Goal: Information Seeking & Learning: Compare options

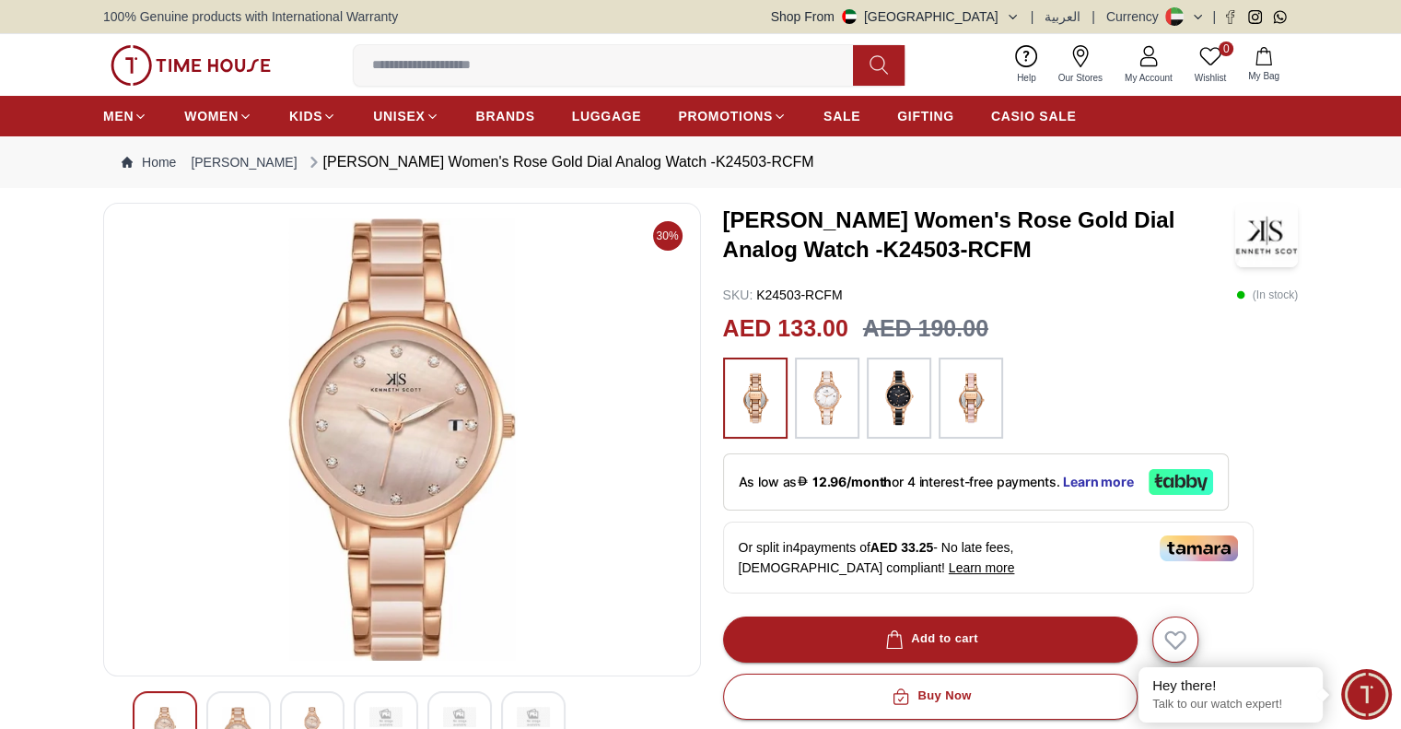
click at [961, 402] on img at bounding box center [971, 398] width 46 height 63
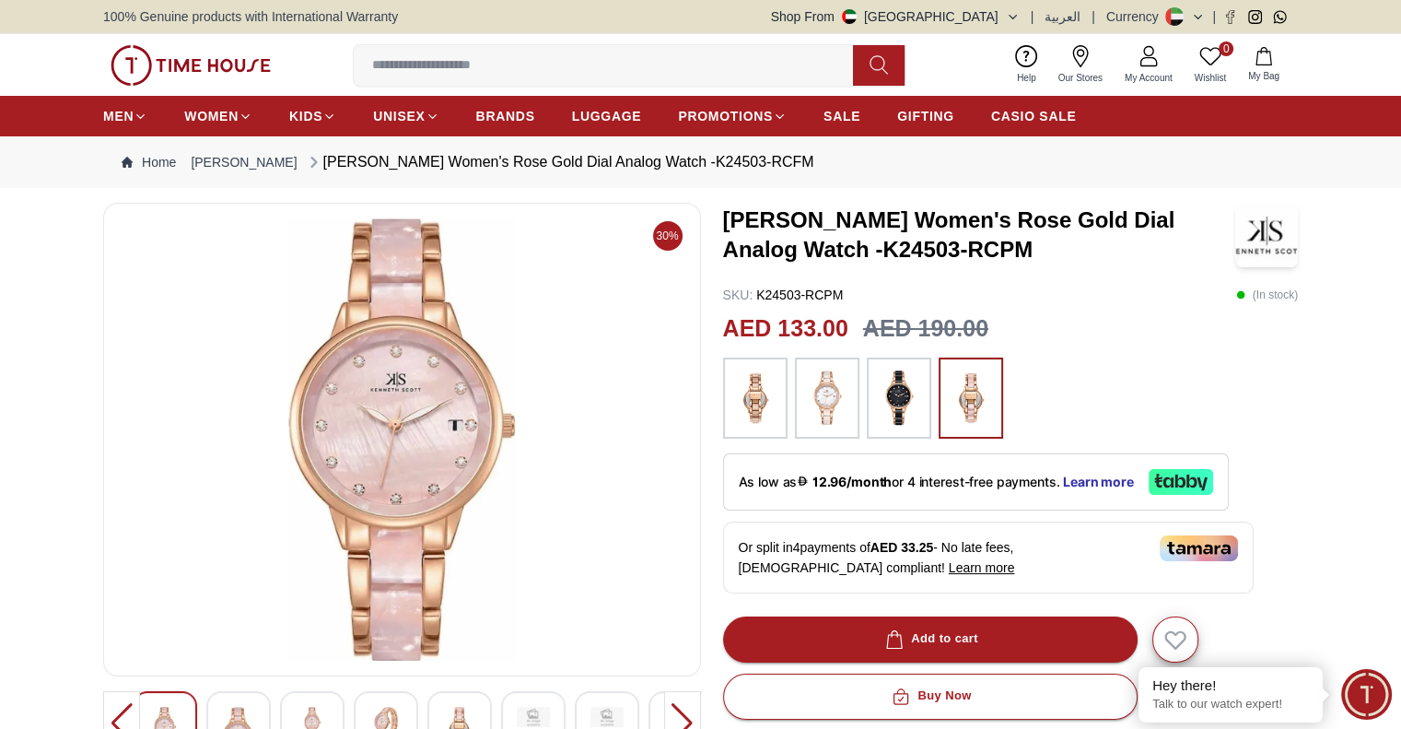
click at [888, 412] on img at bounding box center [899, 398] width 46 height 63
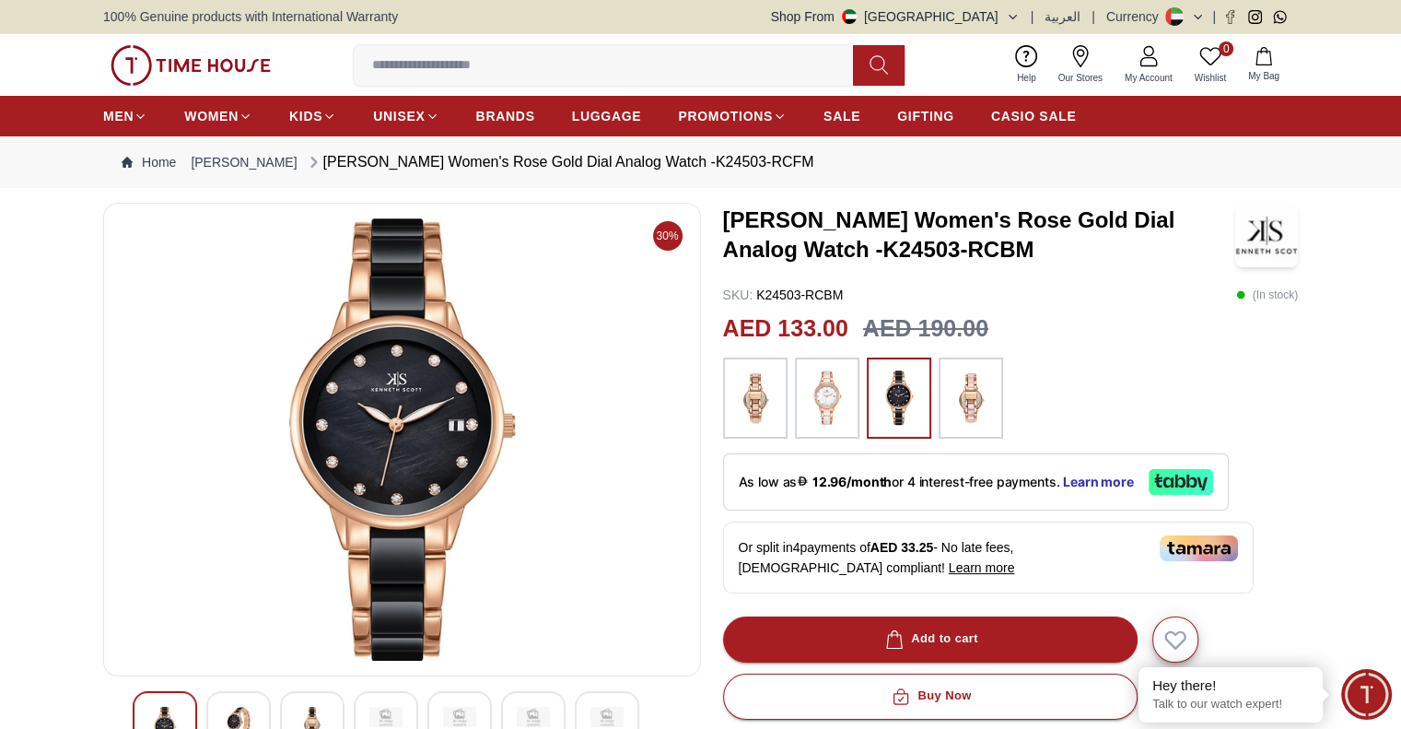
drag, startPoint x: 1109, startPoint y: 367, endPoint x: 1060, endPoint y: 353, distance: 51.0
click at [1109, 367] on div at bounding box center [1011, 397] width 576 height 81
click at [986, 421] on img at bounding box center [971, 398] width 46 height 63
click at [742, 414] on img at bounding box center [755, 398] width 46 height 63
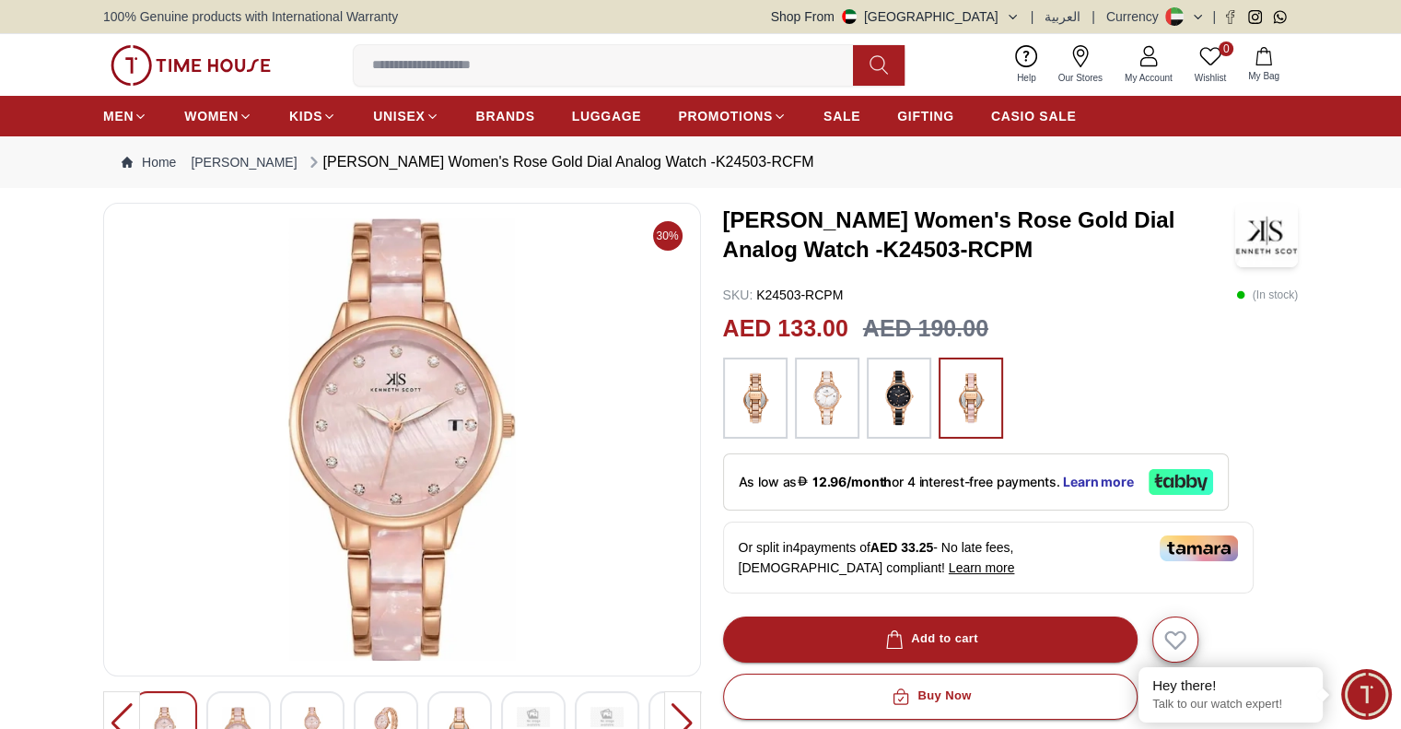
click at [984, 382] on img at bounding box center [971, 398] width 46 height 63
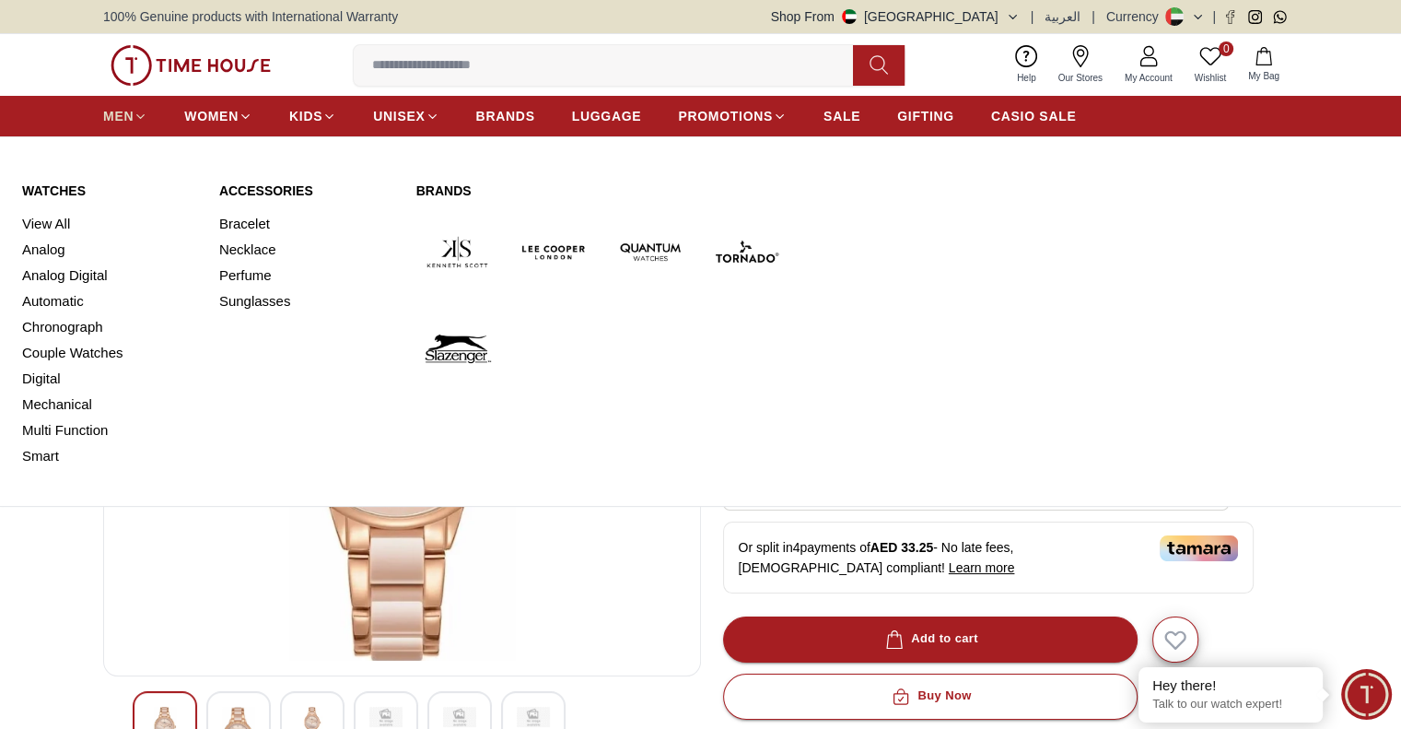
click at [138, 119] on icon at bounding box center [141, 117] width 14 height 14
